Goal: Task Accomplishment & Management: Use online tool/utility

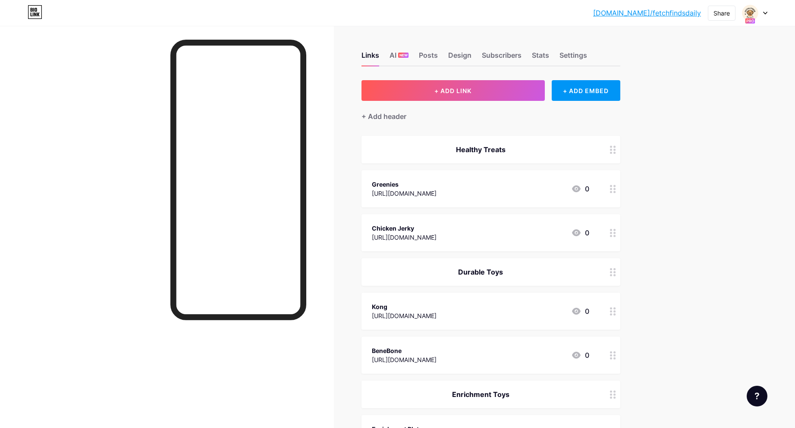
scroll to position [168, 0]
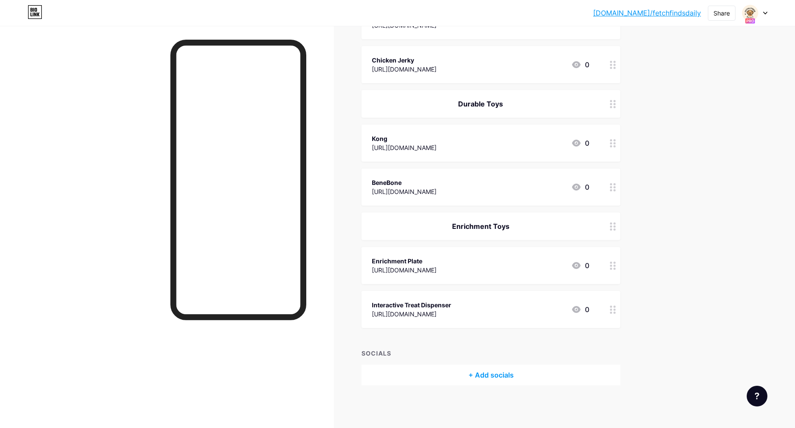
click at [615, 268] on icon at bounding box center [613, 266] width 6 height 8
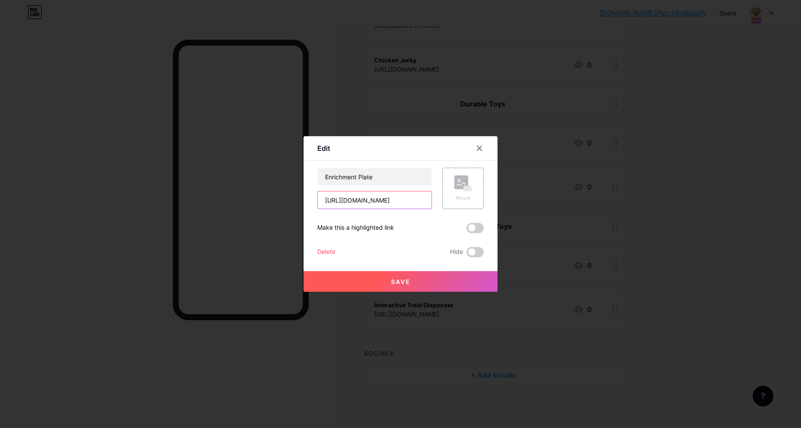
drag, startPoint x: 409, startPoint y: 203, endPoint x: 296, endPoint y: 197, distance: 113.6
click at [296, 197] on div "Edit Content YouTube Play YouTube video without leaving your page. ADD Vimeo Pl…" at bounding box center [400, 214] width 801 height 428
paste input "n8hBna"
type input "[URL][DOMAIN_NAME]"
click at [405, 283] on span "Save" at bounding box center [400, 281] width 19 height 7
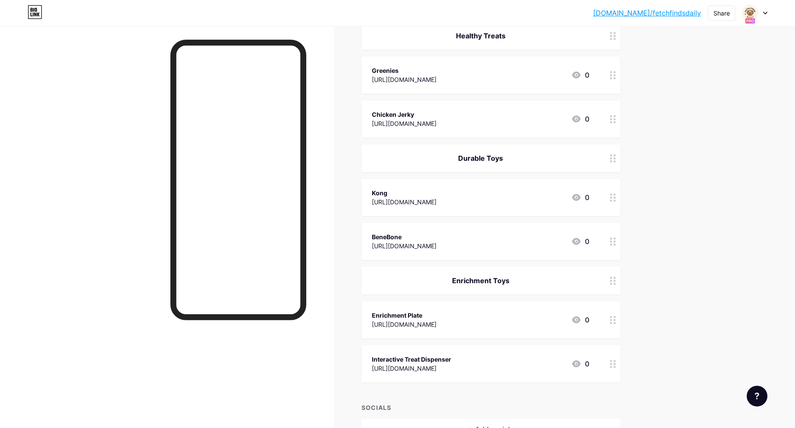
scroll to position [129, 0]
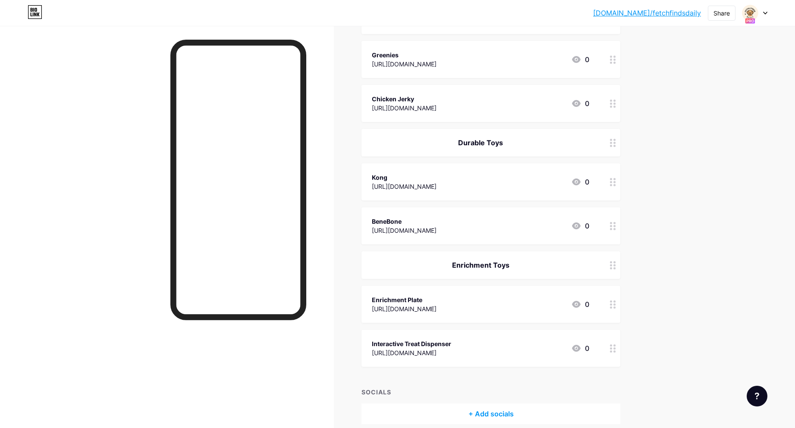
click at [612, 181] on icon at bounding box center [613, 182] width 6 height 8
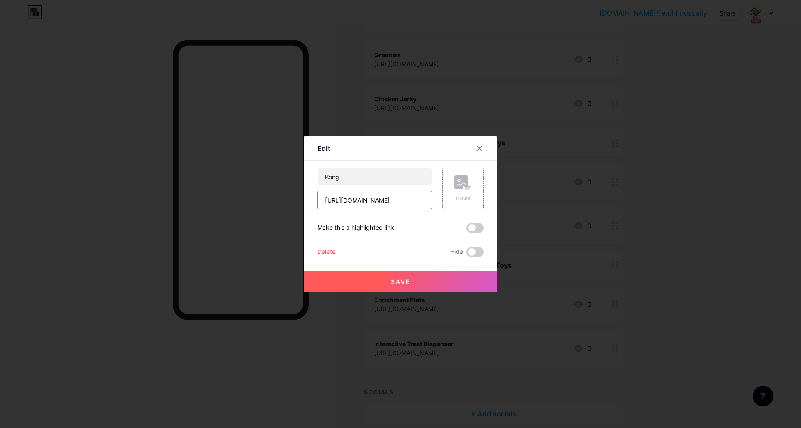
drag, startPoint x: 406, startPoint y: 200, endPoint x: 283, endPoint y: 195, distance: 122.6
click at [283, 195] on div "Edit Content YouTube Play YouTube video without leaving your page. ADD Vimeo Pl…" at bounding box center [400, 214] width 801 height 428
paste input "8prIjK"
type input "[URL][DOMAIN_NAME]"
click at [433, 280] on button "Save" at bounding box center [401, 281] width 194 height 21
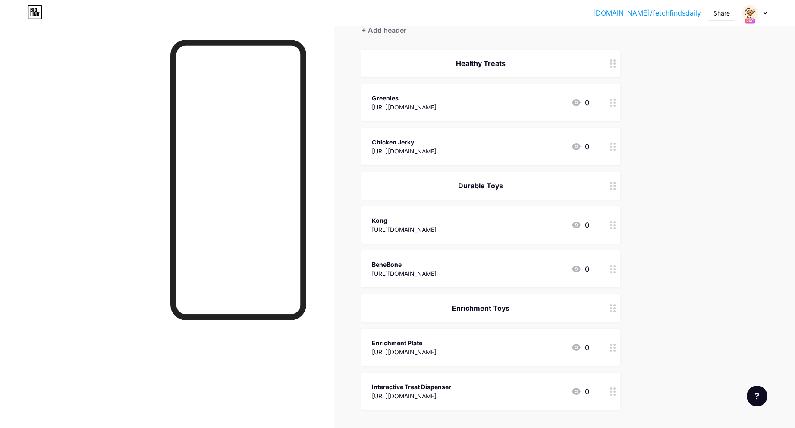
scroll to position [0, 0]
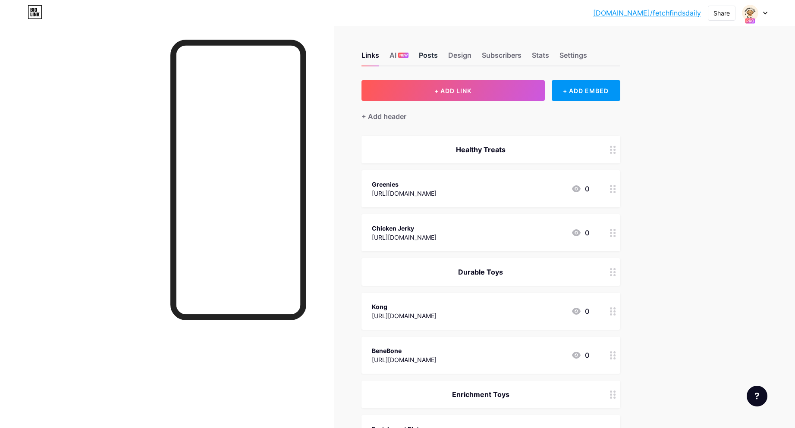
click at [434, 57] on div "Posts" at bounding box center [428, 58] width 19 height 16
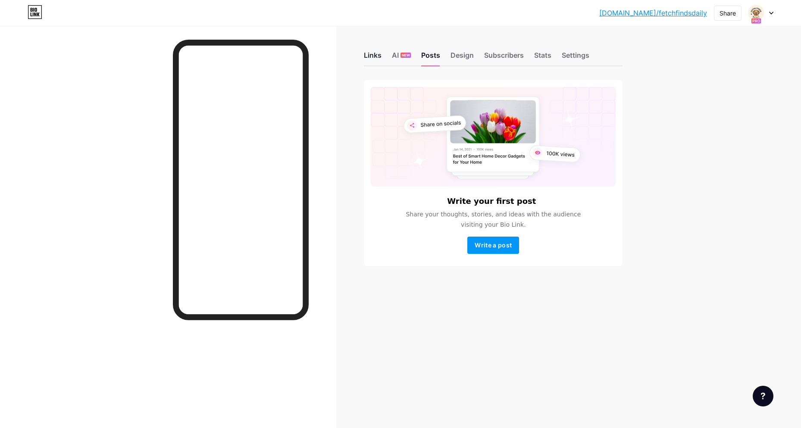
click at [381, 57] on div "Links" at bounding box center [373, 58] width 18 height 16
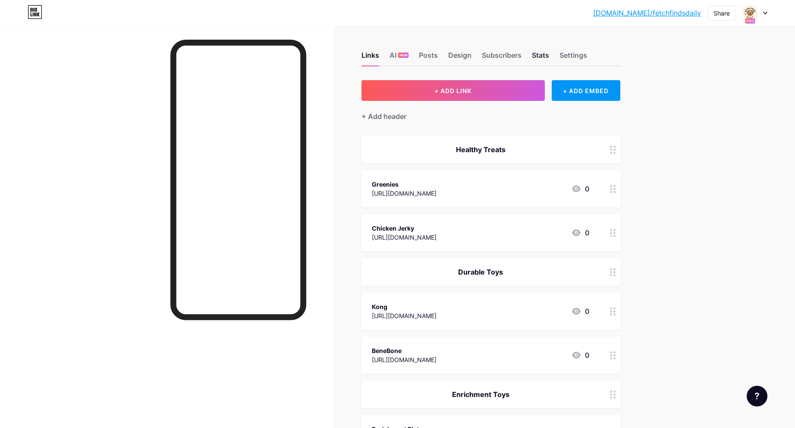
click at [545, 56] on div "Stats" at bounding box center [540, 58] width 17 height 16
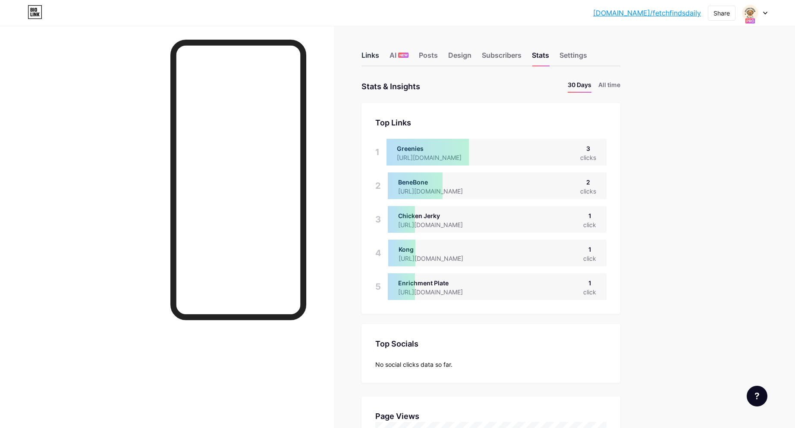
click at [374, 57] on div "Links" at bounding box center [370, 58] width 18 height 16
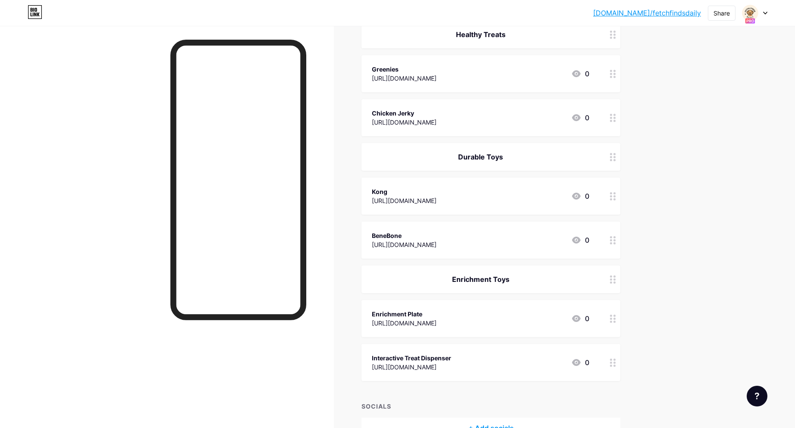
scroll to position [129, 0]
